Goal: Task Accomplishment & Management: Use online tool/utility

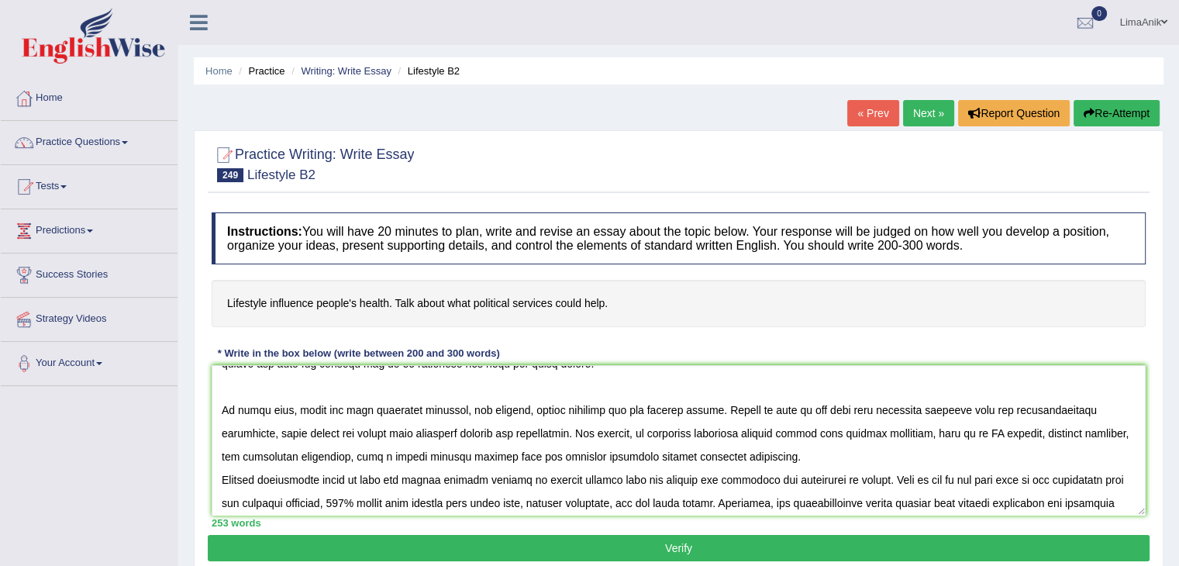
scroll to position [68, 0]
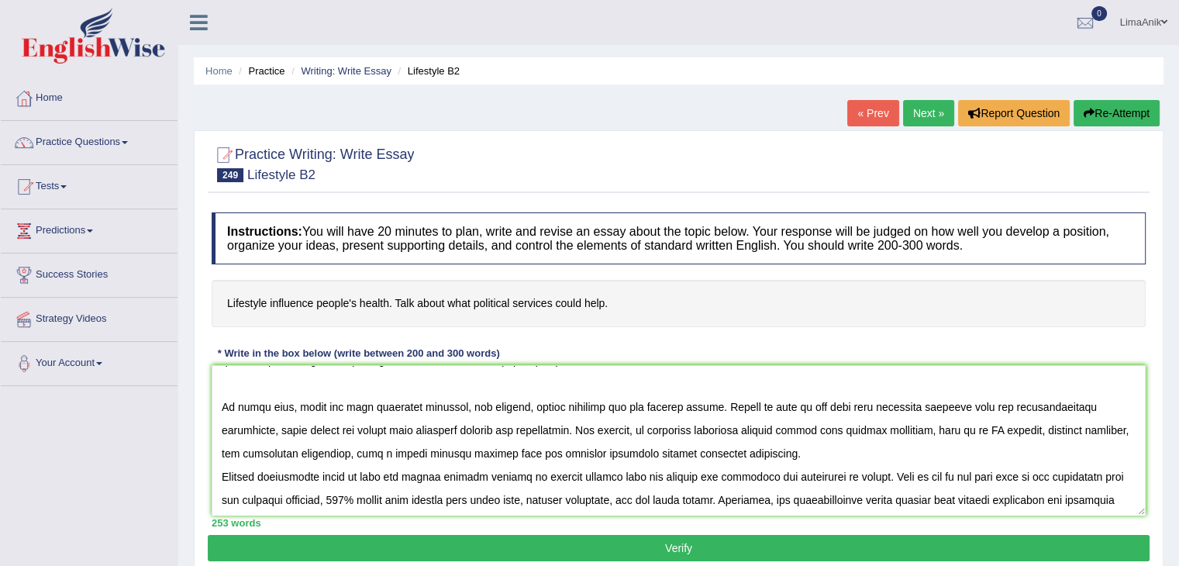
click at [760, 463] on textarea at bounding box center [679, 440] width 934 height 150
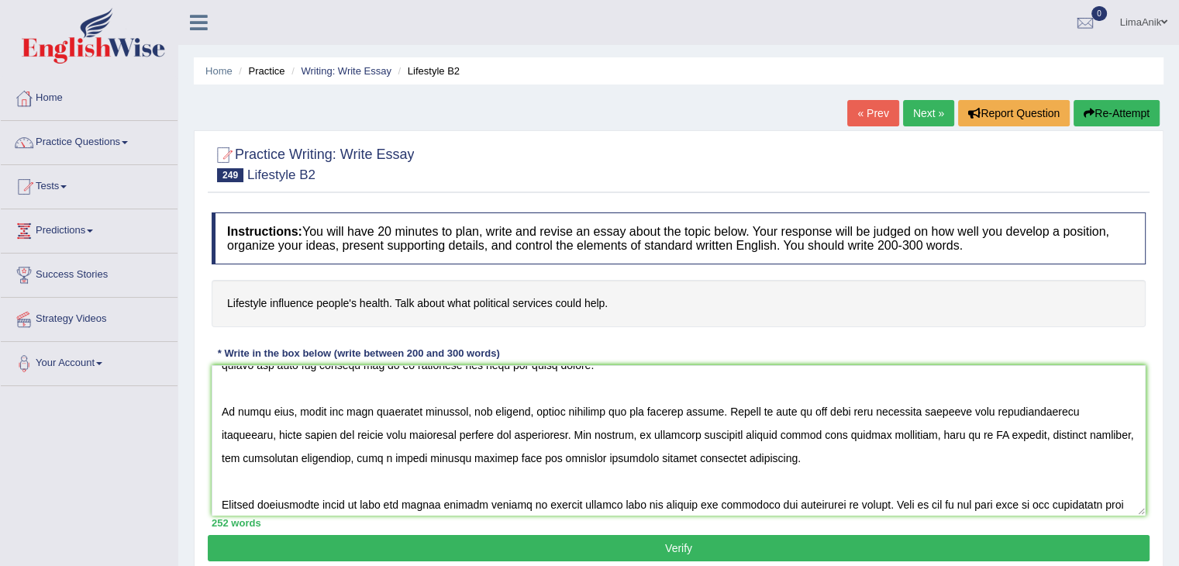
scroll to position [71, 0]
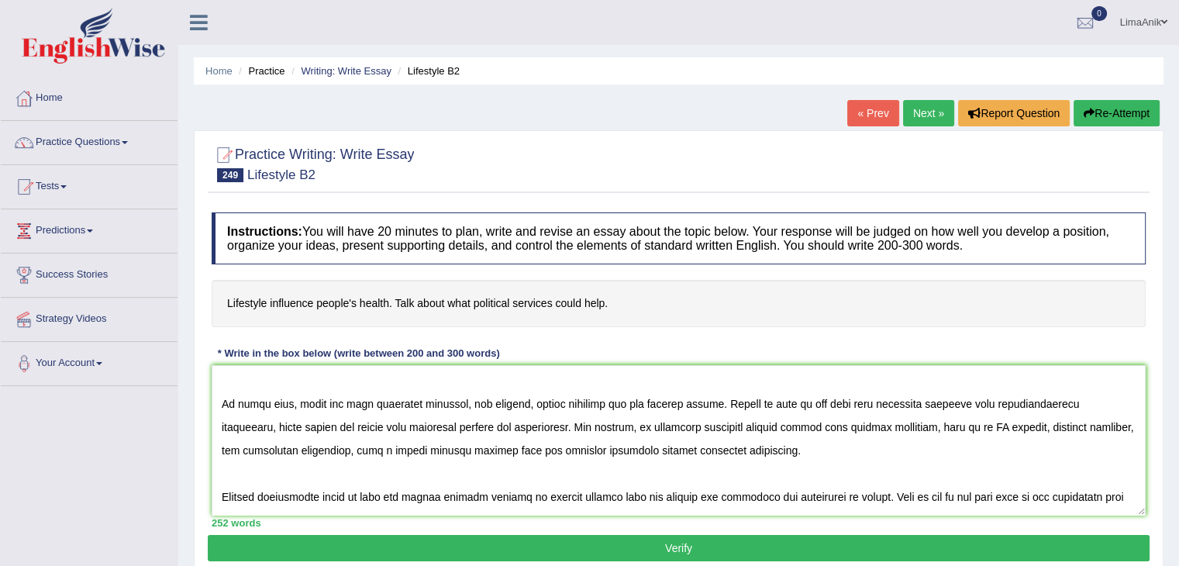
click at [708, 455] on textarea at bounding box center [679, 440] width 934 height 150
paste textarea "What is more, by implementing food security and employment generation, the gene…"
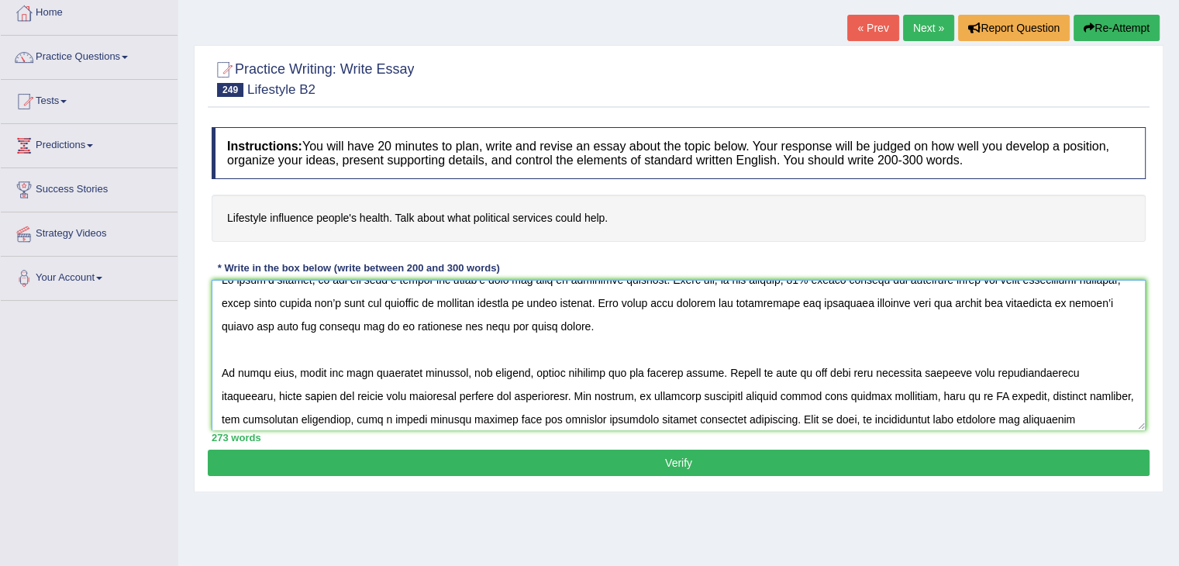
scroll to position [0, 0]
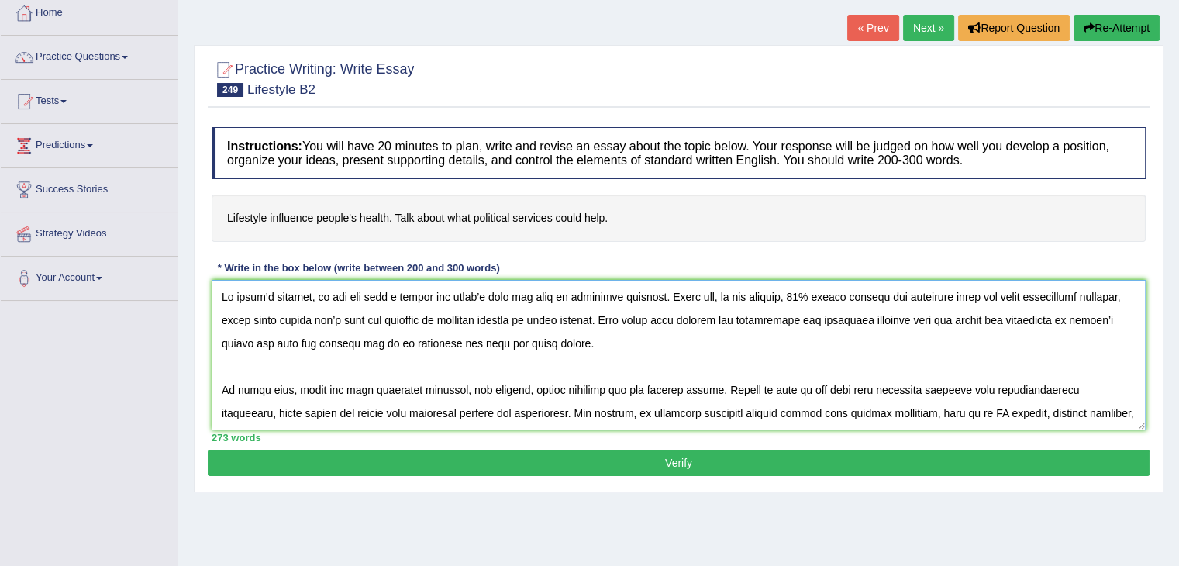
click at [1006, 325] on textarea at bounding box center [679, 355] width 934 height 150
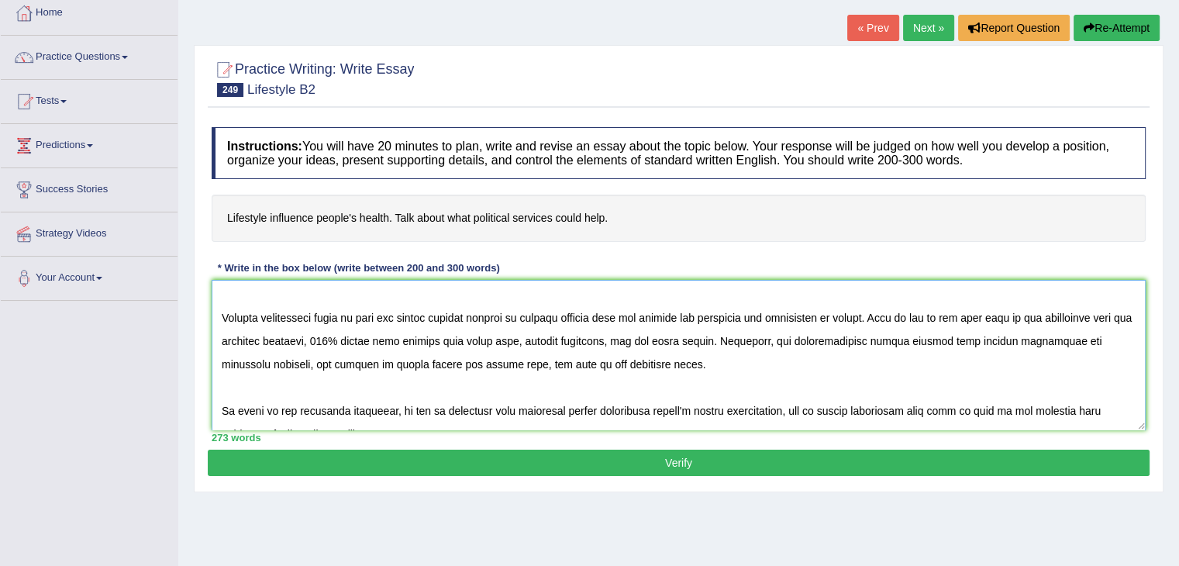
scroll to position [184, 0]
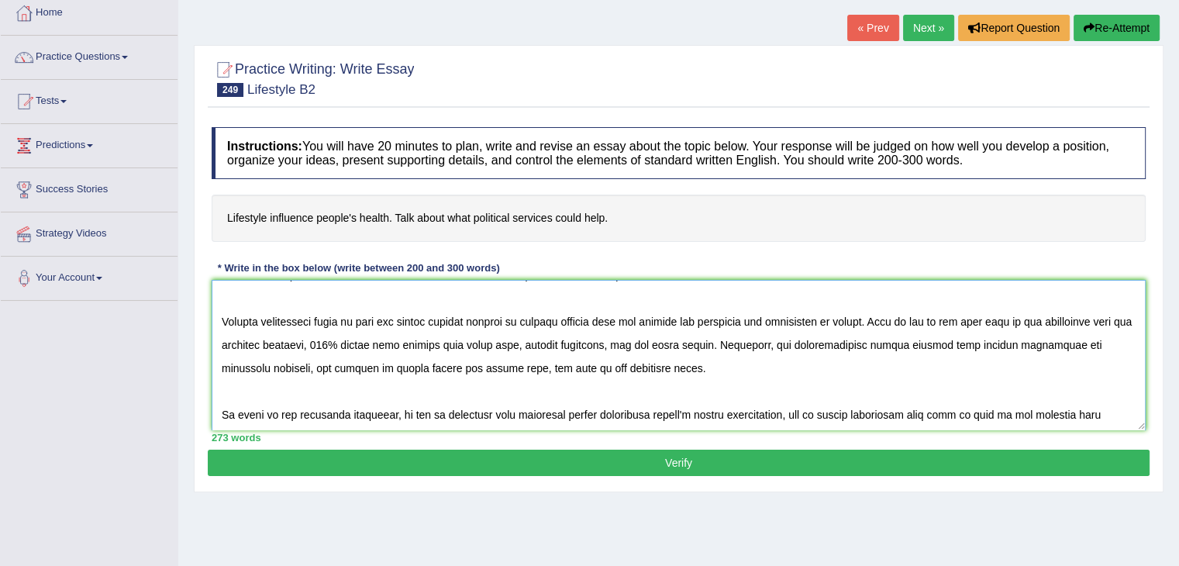
type textarea "In today’s society, we can not find a person who doesn’t have any kind of polit…"
click at [676, 454] on button "Verify" at bounding box center [679, 463] width 942 height 26
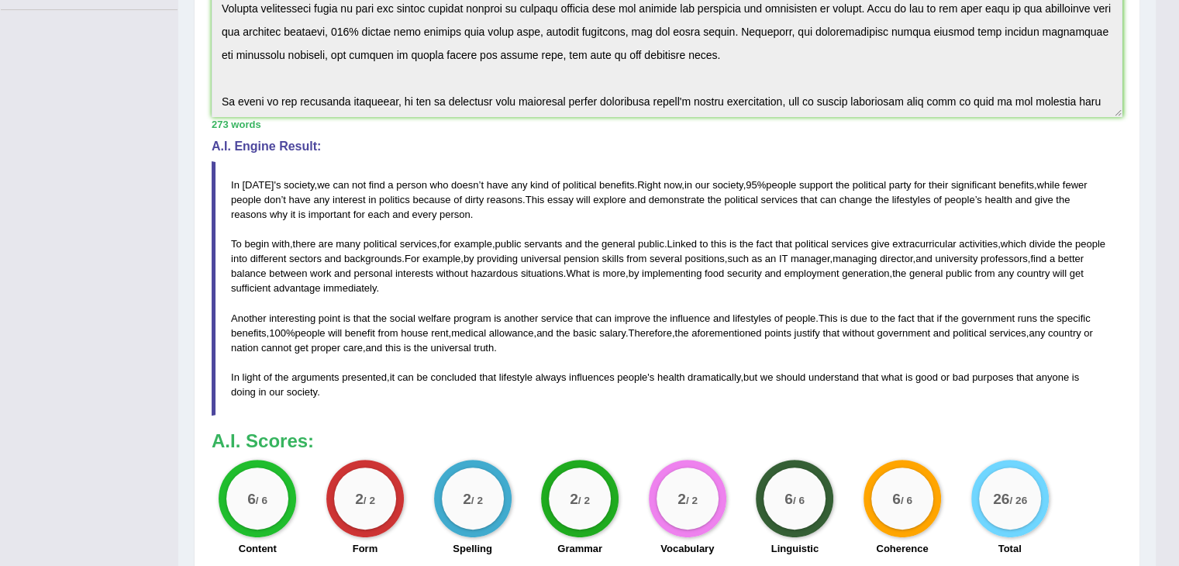
scroll to position [382, 0]
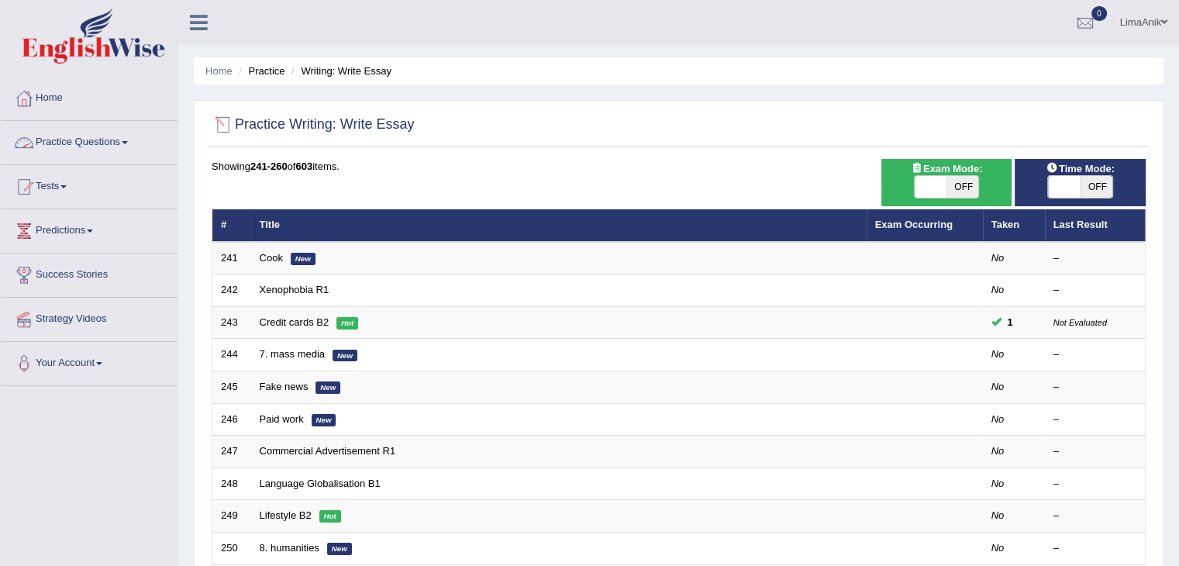
click at [121, 135] on link "Practice Questions" at bounding box center [89, 140] width 177 height 39
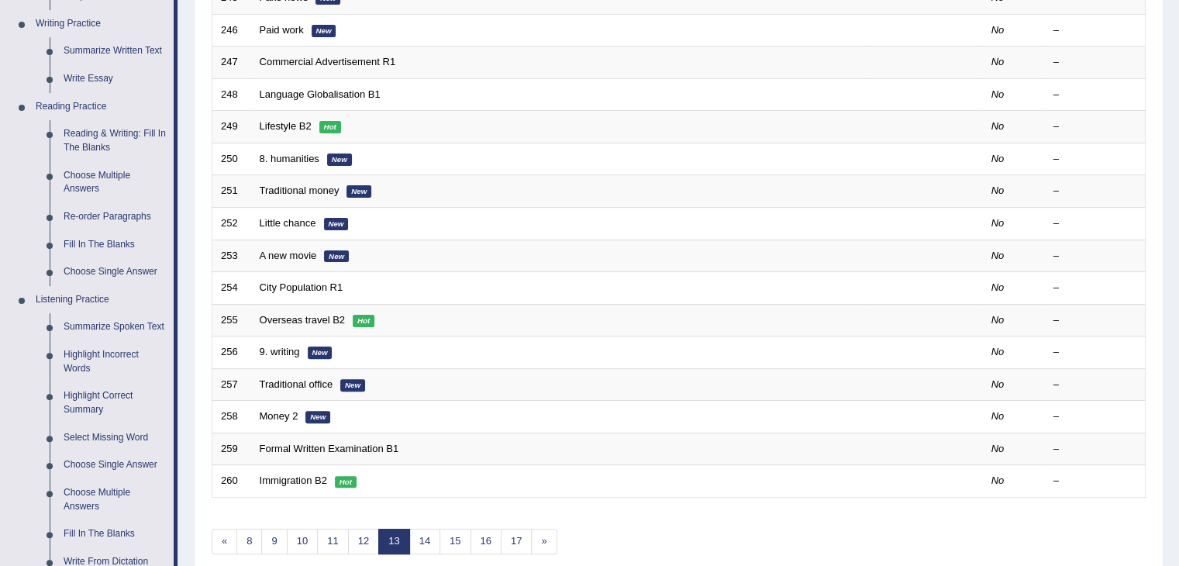
scroll to position [482, 0]
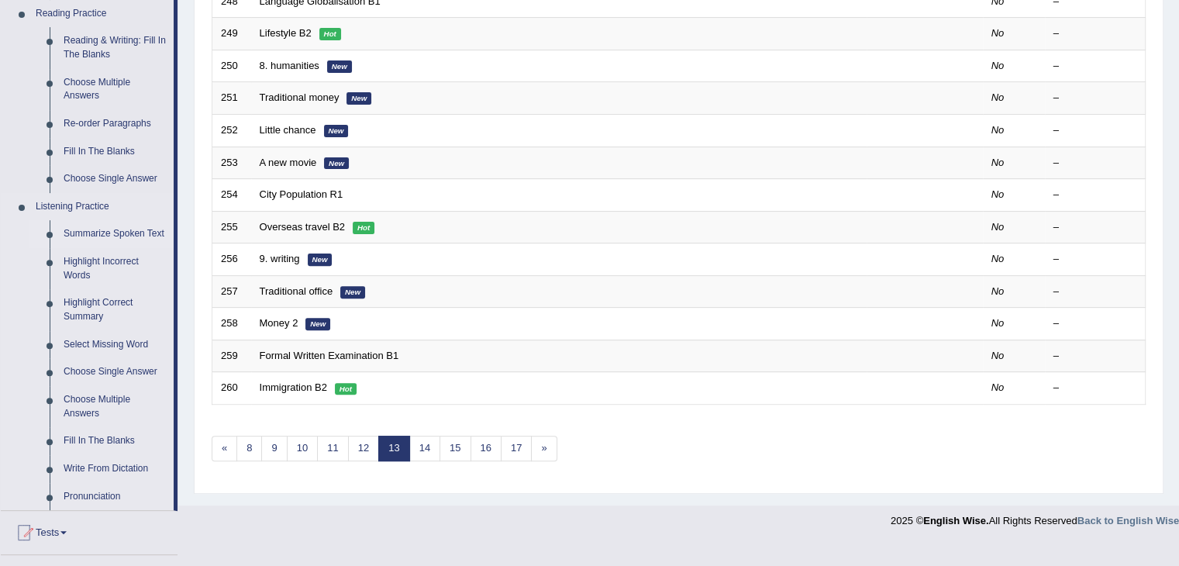
click at [152, 226] on link "Summarize Spoken Text" at bounding box center [115, 234] width 117 height 28
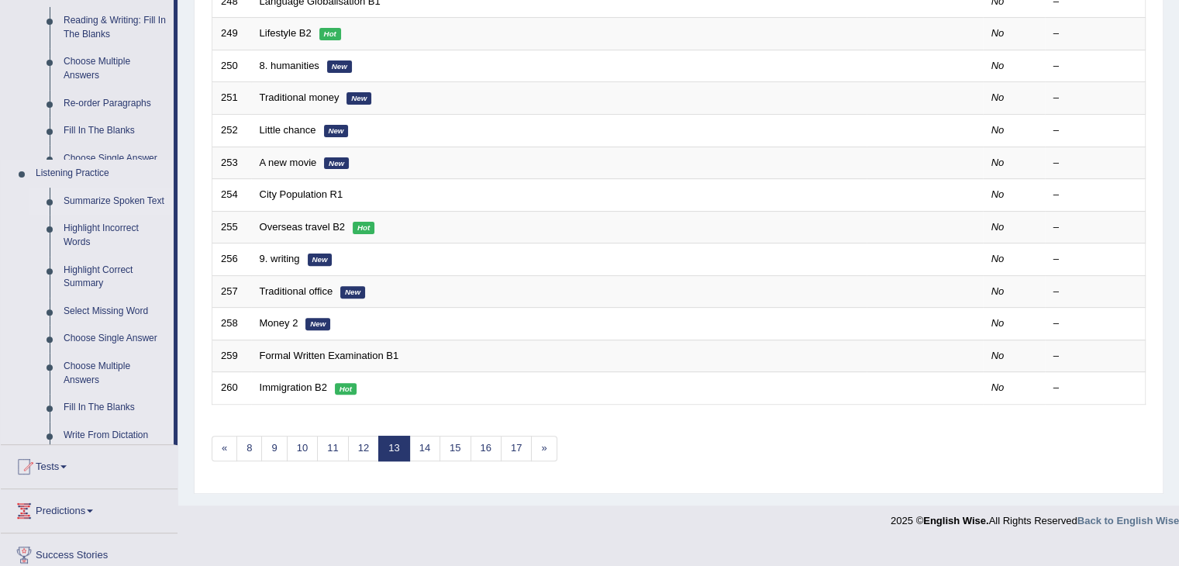
scroll to position [456, 0]
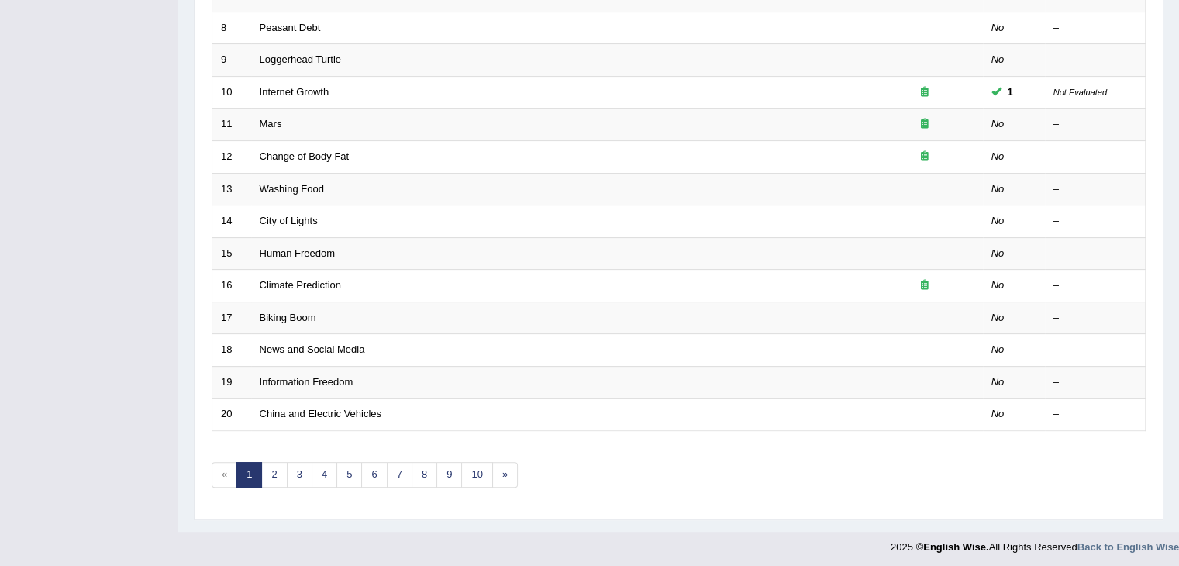
scroll to position [456, 0]
